Goal: Transaction & Acquisition: Book appointment/travel/reservation

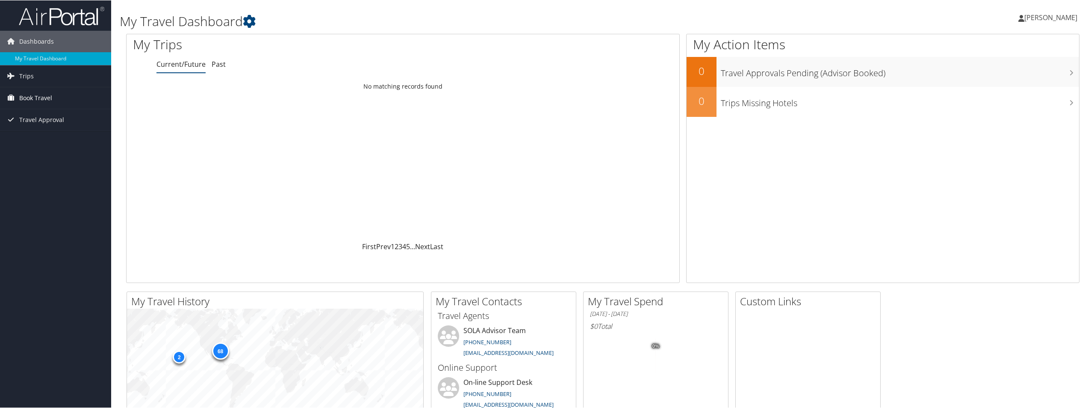
click at [46, 96] on span "Book Travel" at bounding box center [35, 97] width 33 height 21
click at [76, 129] on link "Book/Manage Online Trips" at bounding box center [55, 127] width 111 height 13
